Goal: Task Accomplishment & Management: Manage account settings

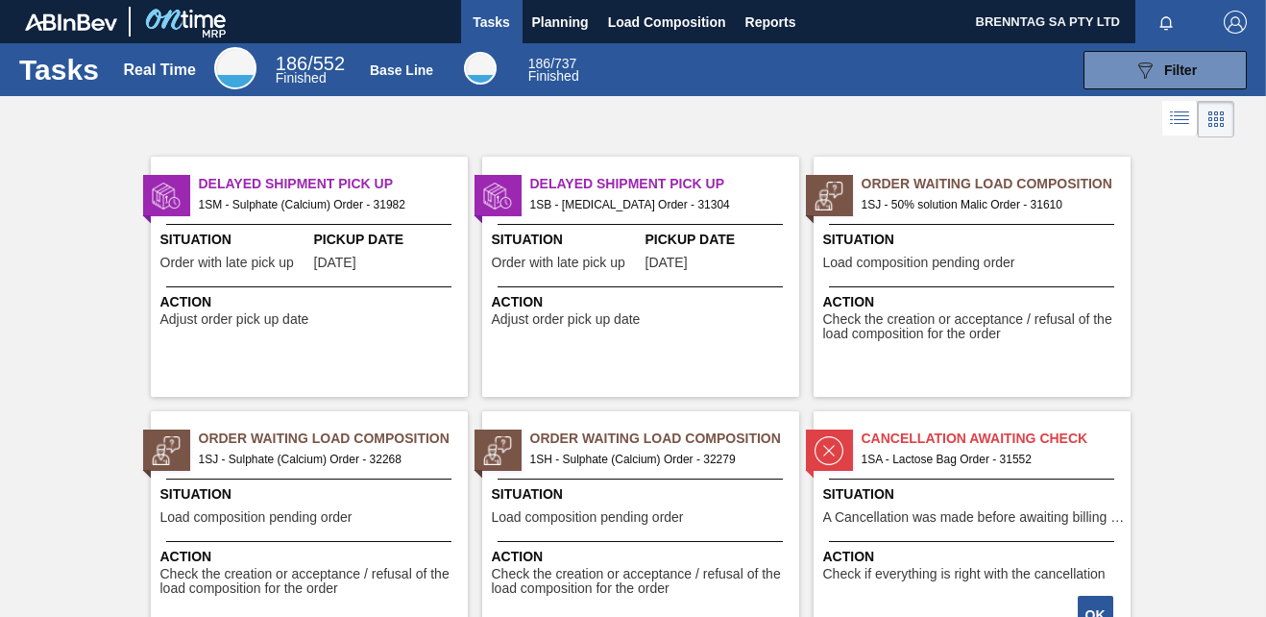
click at [322, 200] on span "1SM - Sulphate (Calcium) Order - 31982" at bounding box center [326, 204] width 254 height 21
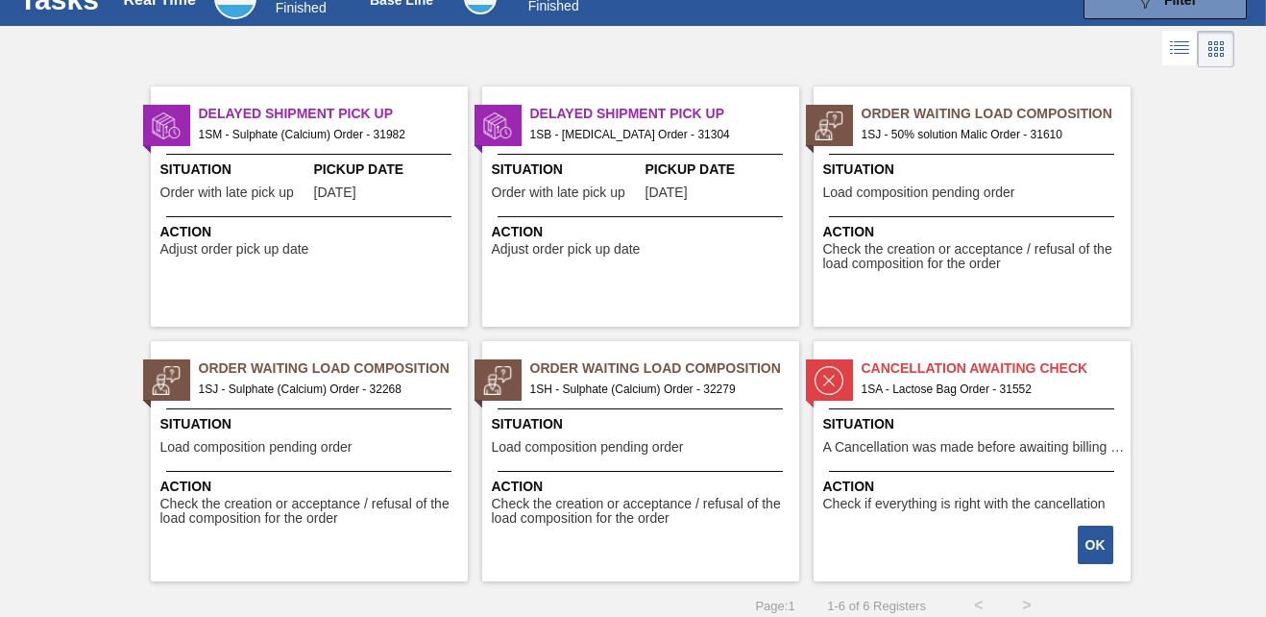
scroll to position [83, 0]
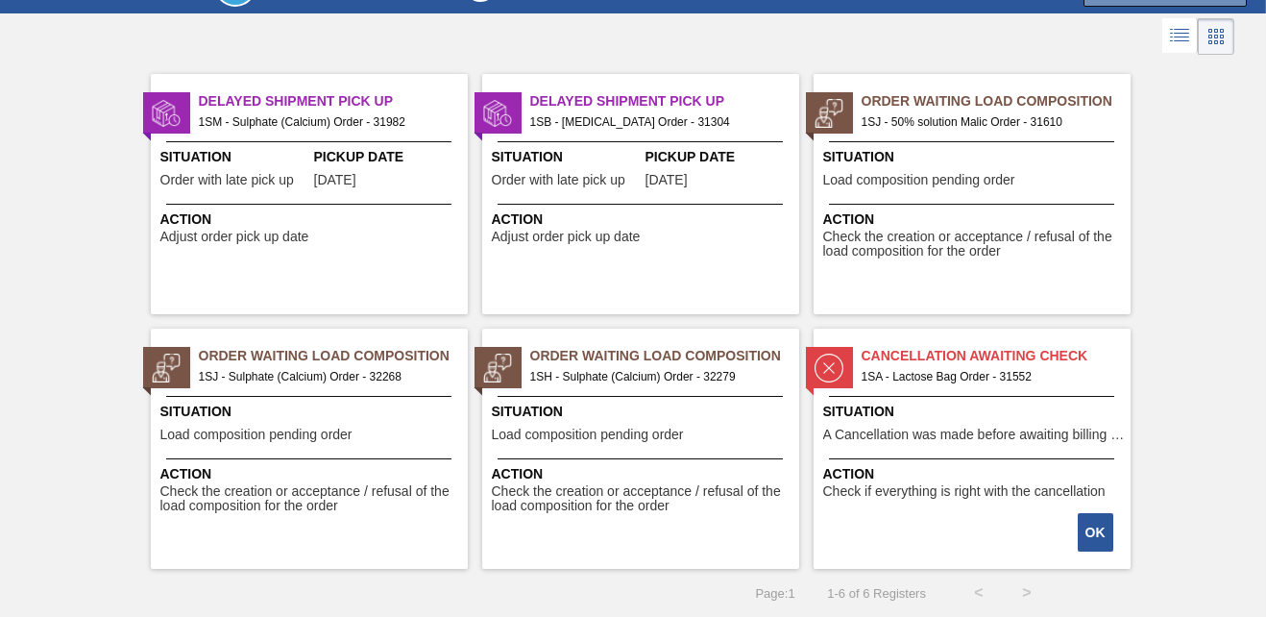
click at [690, 390] on div "Order Waiting Load Composition 1SH - Sulphate (Calcium) Order - 32279 Situation…" at bounding box center [640, 449] width 317 height 240
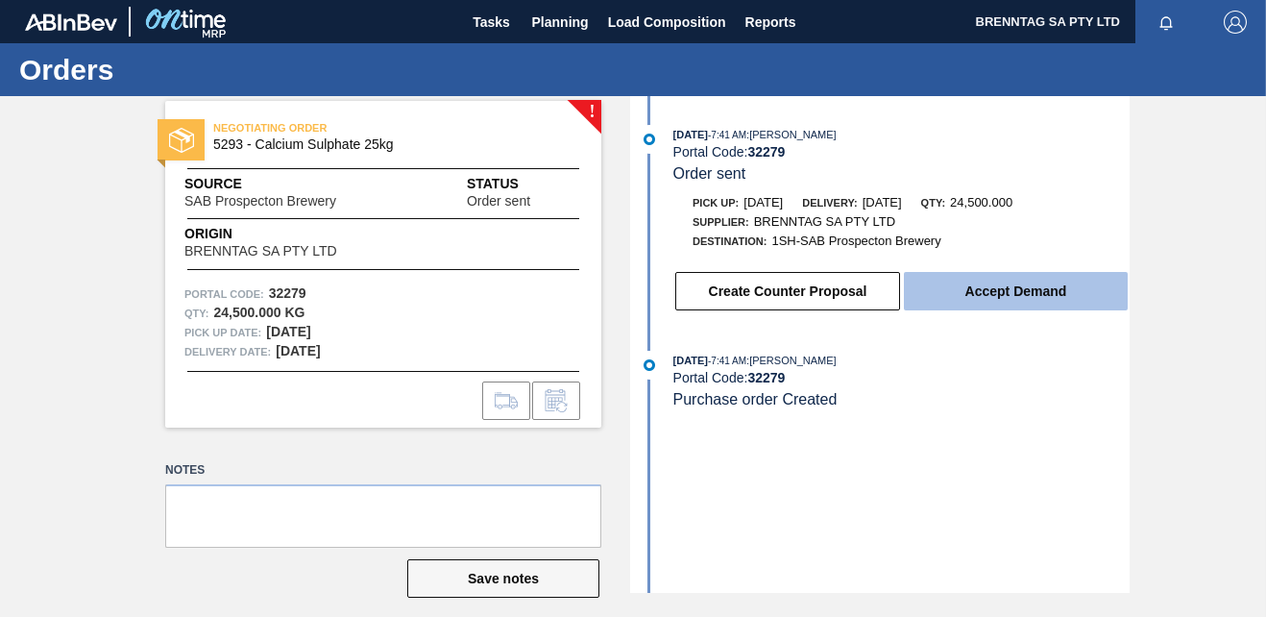
click at [1016, 289] on button "Accept Demand" at bounding box center [1016, 291] width 224 height 38
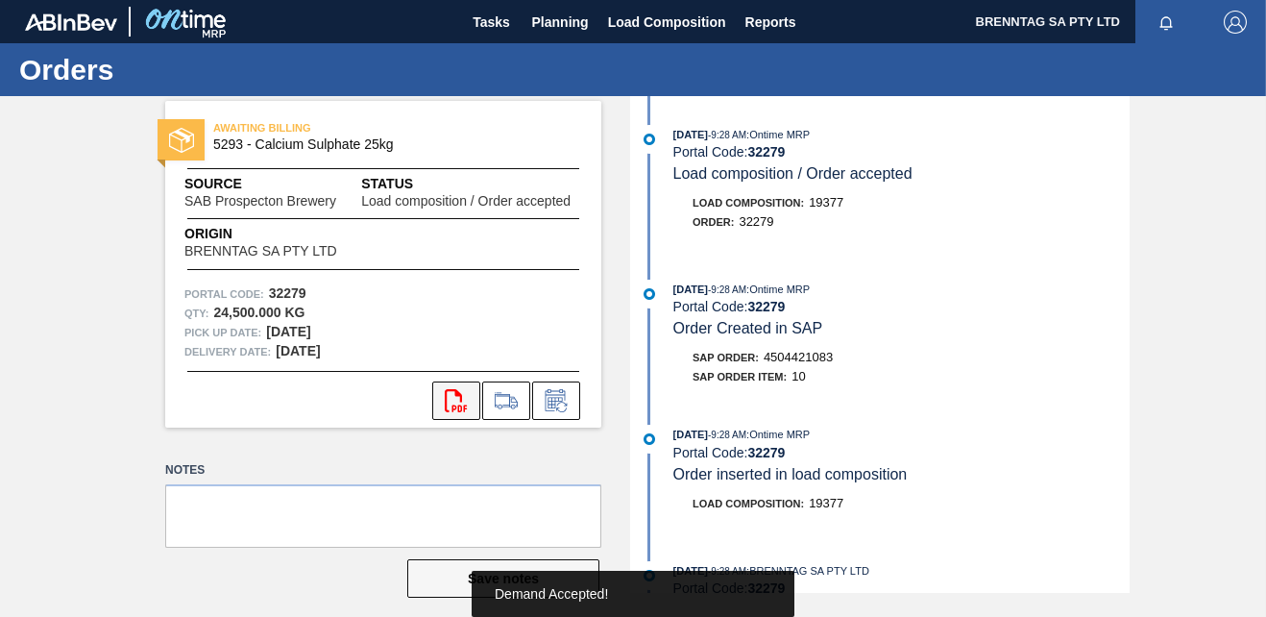
click at [456, 403] on icon "svg{fill:#ff0000}" at bounding box center [456, 400] width 23 height 23
